Goal: Obtain resource: Obtain resource

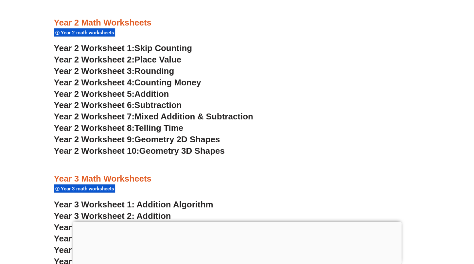
scroll to position [782, 0]
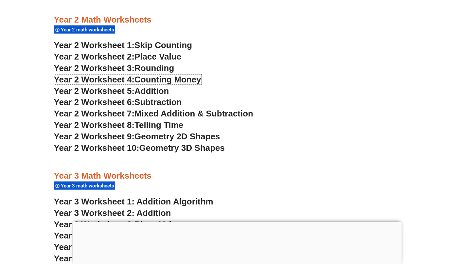
click at [87, 77] on span "Year 2 Worksheet 4:" at bounding box center [94, 80] width 81 height 10
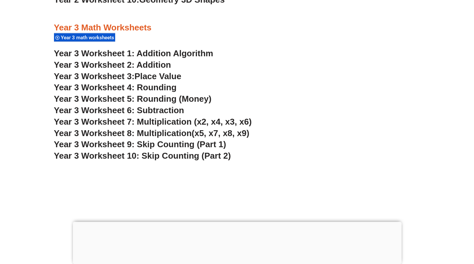
scroll to position [931, 0]
click at [113, 98] on span "Year 3 Worksheet 5: Rounding (Money)" at bounding box center [133, 99] width 158 height 10
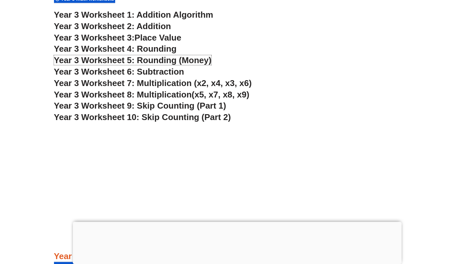
scroll to position [970, 0]
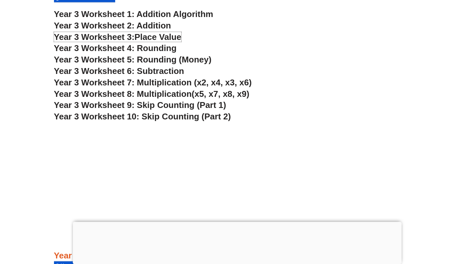
click at [156, 36] on span "Place Value" at bounding box center [157, 37] width 47 height 10
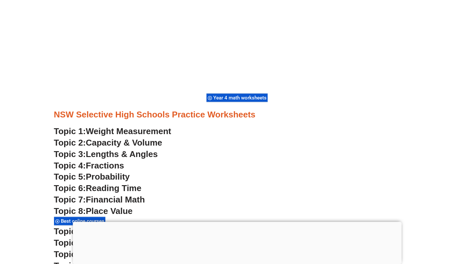
scroll to position [1772, 0]
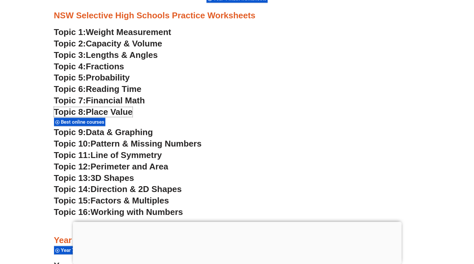
click at [110, 111] on span "Place Value" at bounding box center [109, 112] width 47 height 10
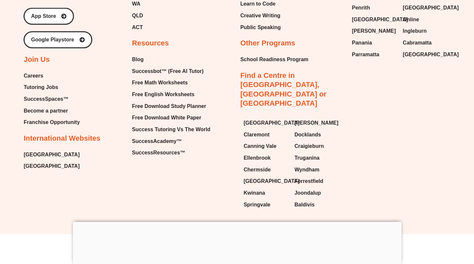
scroll to position [4970, 0]
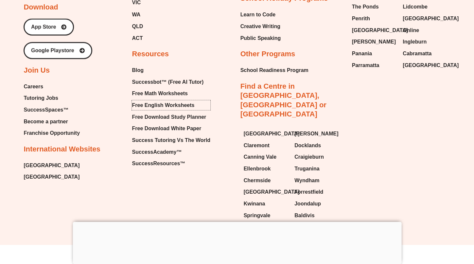
click at [180, 103] on span "Free English Worksheets" at bounding box center [163, 105] width 63 height 10
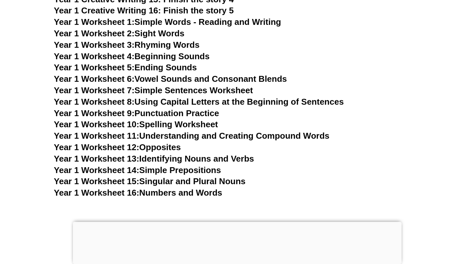
scroll to position [1265, 0]
click at [198, 120] on link "Year 1 Worksheet 10: Spelling Worksheet" at bounding box center [136, 124] width 164 height 10
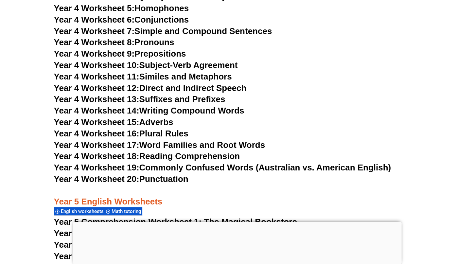
scroll to position [2976, 0]
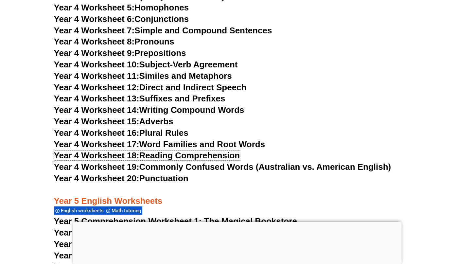
click at [210, 155] on link "Year 4 Worksheet 18: Reading Comprehension" at bounding box center [147, 156] width 186 height 10
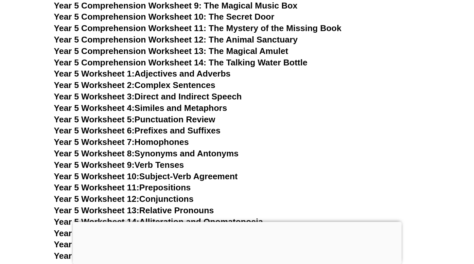
scroll to position [3285, 0]
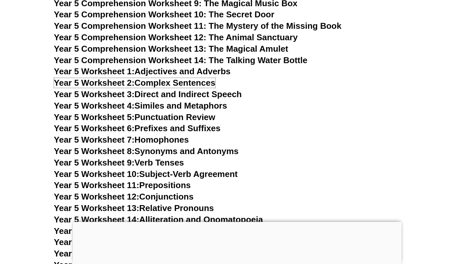
click at [184, 85] on link "Year 5 Worksheet 2: Complex Sentences" at bounding box center [134, 83] width 161 height 10
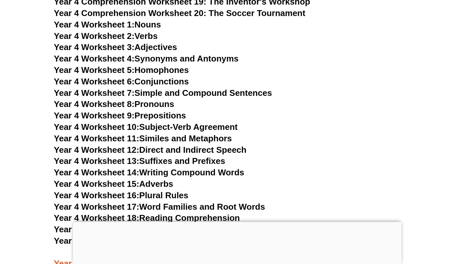
scroll to position [2910, 0]
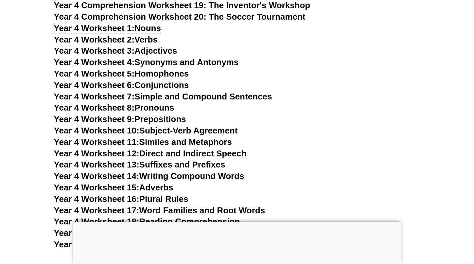
click at [149, 29] on link "Year 4 Worksheet 1: Nouns" at bounding box center [107, 28] width 107 height 10
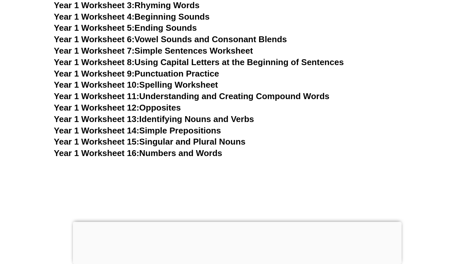
scroll to position [1303, 0]
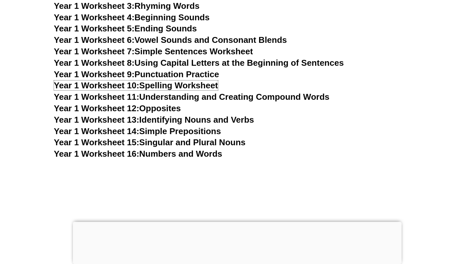
click at [204, 84] on link "Year 1 Worksheet 10: Spelling Worksheet" at bounding box center [136, 86] width 164 height 10
